Goal: Transaction & Acquisition: Purchase product/service

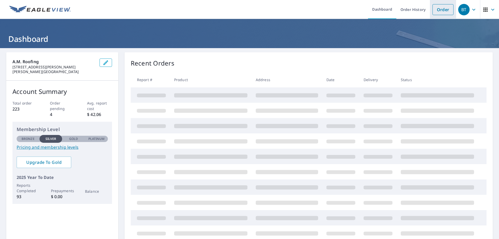
click at [432, 11] on link "Order" at bounding box center [442, 9] width 21 height 11
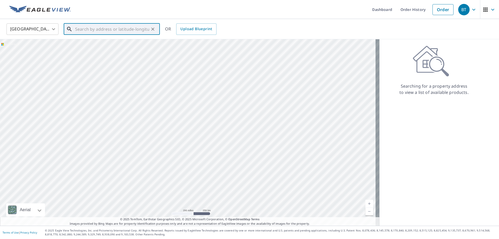
paste input "[STREET_ADDRESS][US_STATE]"
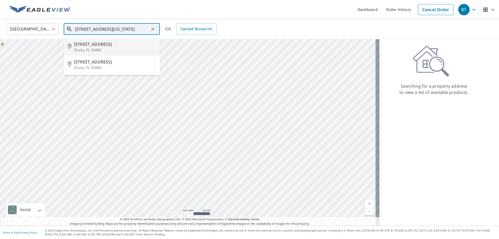
click at [124, 51] on p "Ocala, FL 34482" at bounding box center [115, 49] width 82 height 5
type input "[STREET_ADDRESS]"
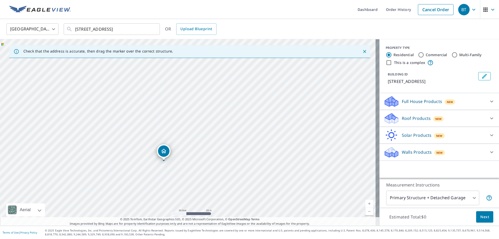
drag, startPoint x: 187, startPoint y: 138, endPoint x: 186, endPoint y: 109, distance: 28.6
click at [186, 109] on div "[STREET_ADDRESS]" at bounding box center [189, 132] width 379 height 186
drag, startPoint x: 185, startPoint y: 120, endPoint x: 191, endPoint y: 102, distance: 18.8
click at [191, 102] on div "[STREET_ADDRESS]" at bounding box center [189, 132] width 379 height 186
click at [402, 117] on p "Roof Products" at bounding box center [416, 118] width 29 height 6
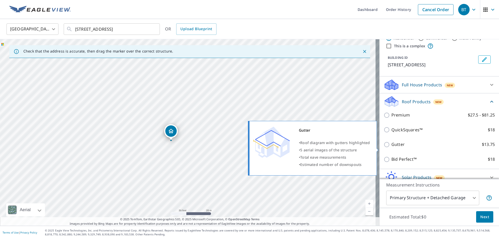
scroll to position [26, 0]
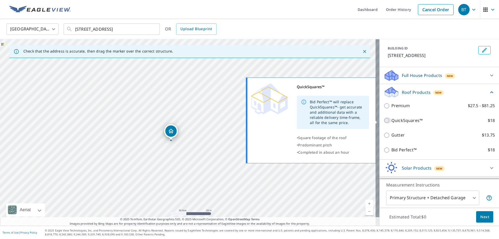
click at [383, 120] on input "QuickSquares™ $18" at bounding box center [387, 120] width 8 height 6
checkbox input "true"
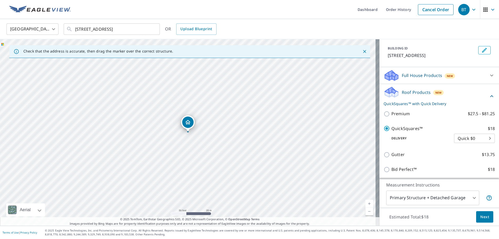
click at [480, 219] on span "Next" at bounding box center [484, 217] width 9 height 6
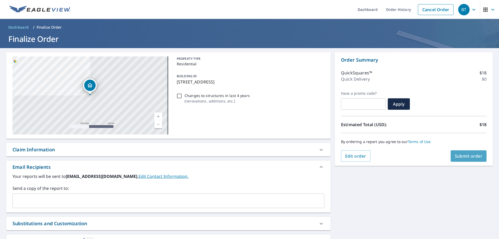
click at [457, 159] on button "Submit order" at bounding box center [469, 155] width 36 height 11
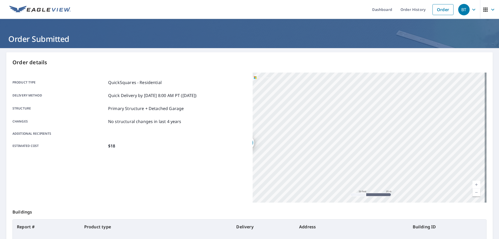
drag, startPoint x: 356, startPoint y: 114, endPoint x: 419, endPoint y: 110, distance: 63.3
click at [419, 110] on div "[STREET_ADDRESS]" at bounding box center [370, 137] width 234 height 130
drag, startPoint x: 376, startPoint y: 112, endPoint x: 418, endPoint y: 105, distance: 42.9
click at [418, 105] on div "[STREET_ADDRESS]" at bounding box center [370, 137] width 234 height 130
drag, startPoint x: 387, startPoint y: 114, endPoint x: 423, endPoint y: 107, distance: 37.2
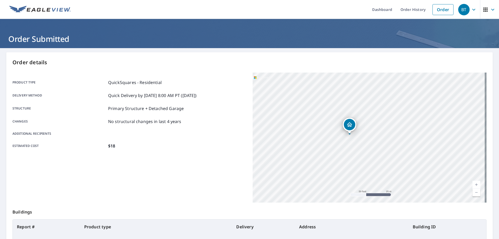
click at [423, 107] on div "[STREET_ADDRESS]" at bounding box center [370, 137] width 234 height 130
drag, startPoint x: 358, startPoint y: 117, endPoint x: 375, endPoint y: 104, distance: 21.8
click at [375, 104] on div "[STREET_ADDRESS]" at bounding box center [370, 137] width 234 height 130
